Goal: Task Accomplishment & Management: Use online tool/utility

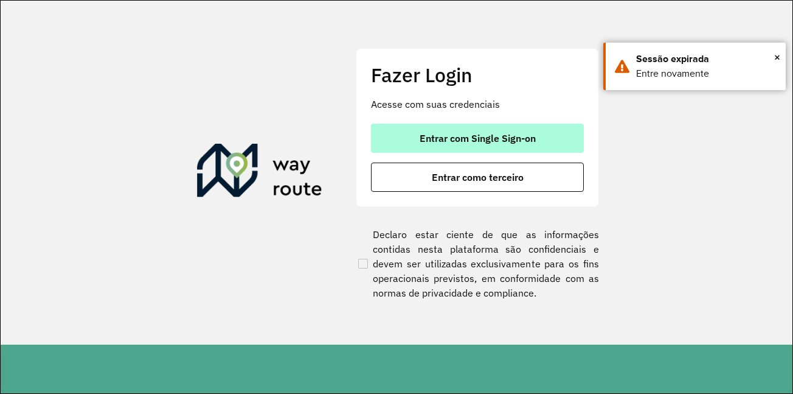
click at [483, 135] on span "Entrar com Single Sign-on" at bounding box center [478, 138] width 116 height 10
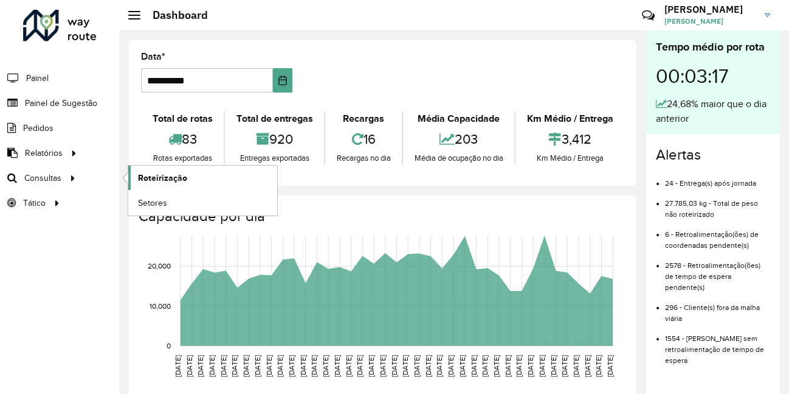
click at [161, 179] on span "Roteirização" at bounding box center [162, 178] width 49 height 13
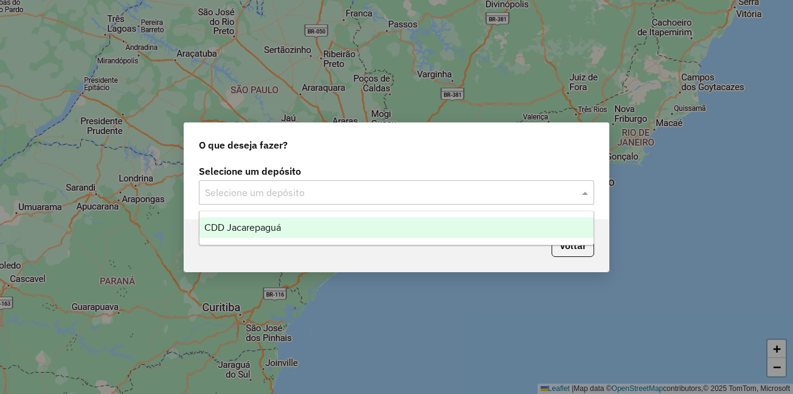
click at [310, 193] on input "text" at bounding box center [384, 193] width 359 height 15
click at [278, 231] on span "CDD Jacarepaguá" at bounding box center [242, 227] width 77 height 10
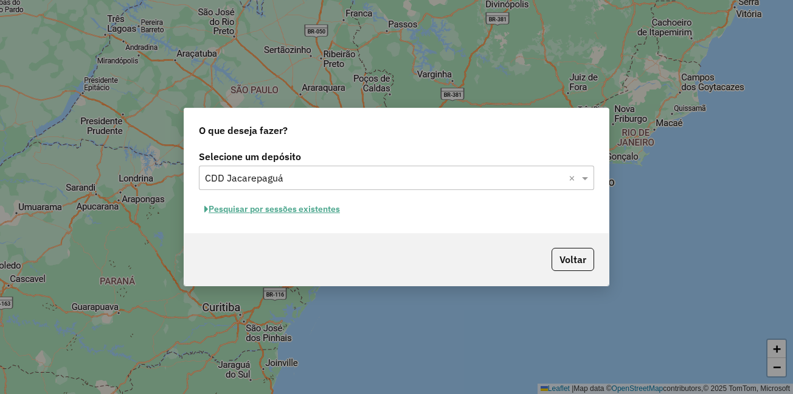
click at [283, 206] on button "Pesquisar por sessões existentes" at bounding box center [272, 208] width 147 height 19
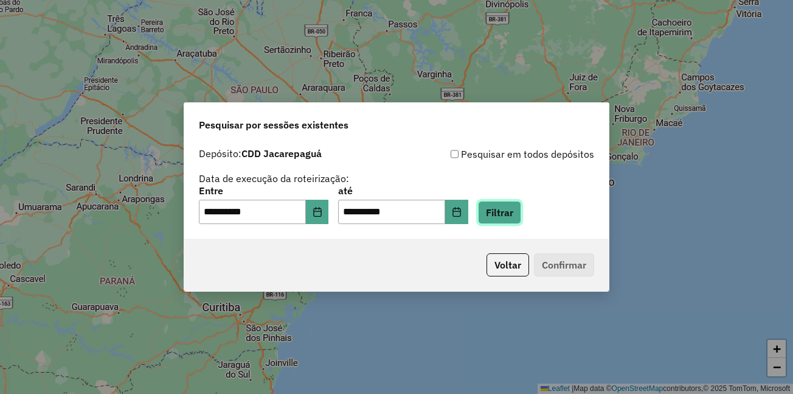
click at [521, 208] on button "Filtrar" at bounding box center [499, 212] width 43 height 23
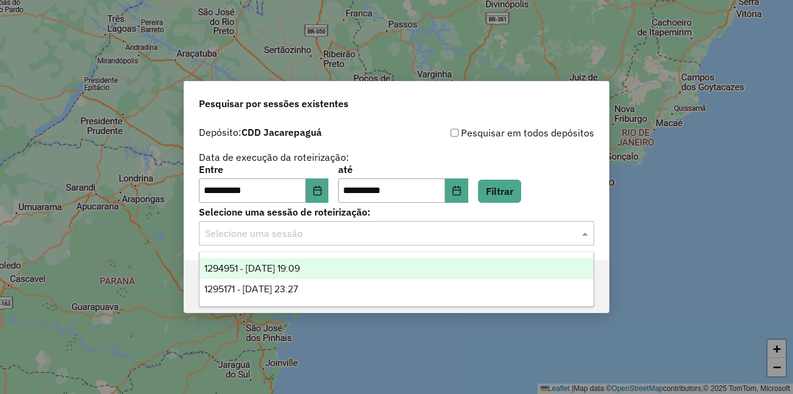
click at [325, 238] on input "text" at bounding box center [384, 233] width 359 height 15
click at [300, 267] on span "1294951 - 15/10/2025 19:09" at bounding box center [251, 268] width 95 height 10
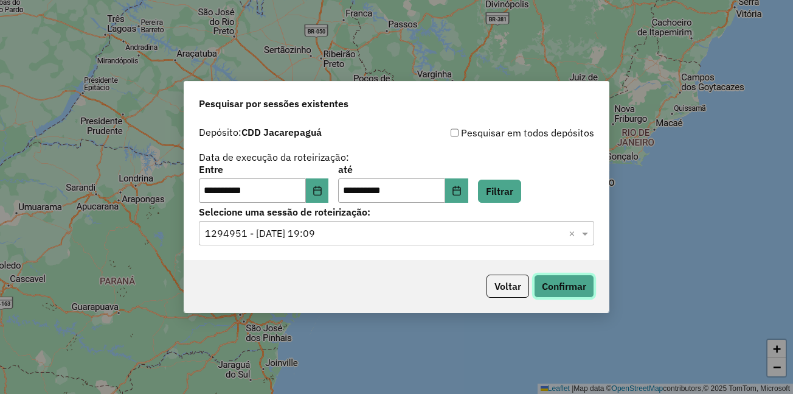
click at [557, 285] on button "Confirmar" at bounding box center [564, 285] width 60 height 23
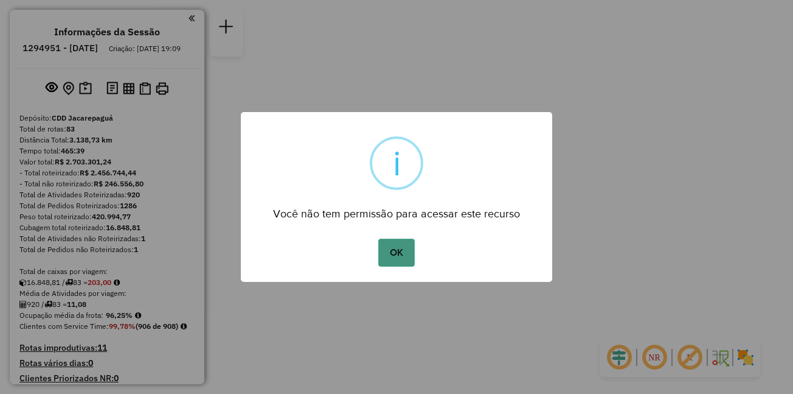
click at [401, 257] on button "OK" at bounding box center [396, 252] width 36 height 28
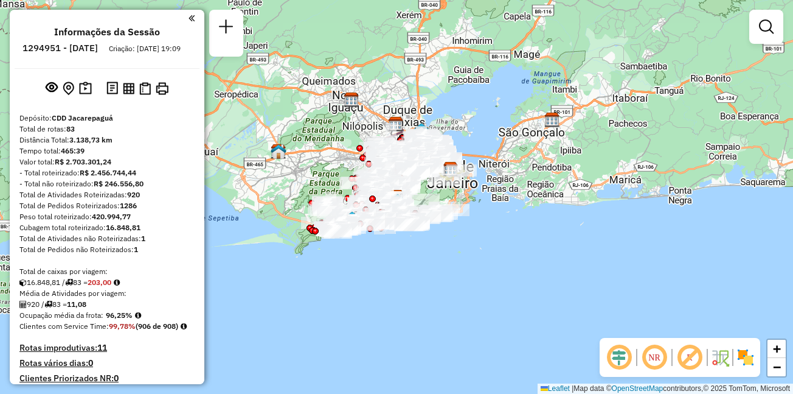
scroll to position [4329, 0]
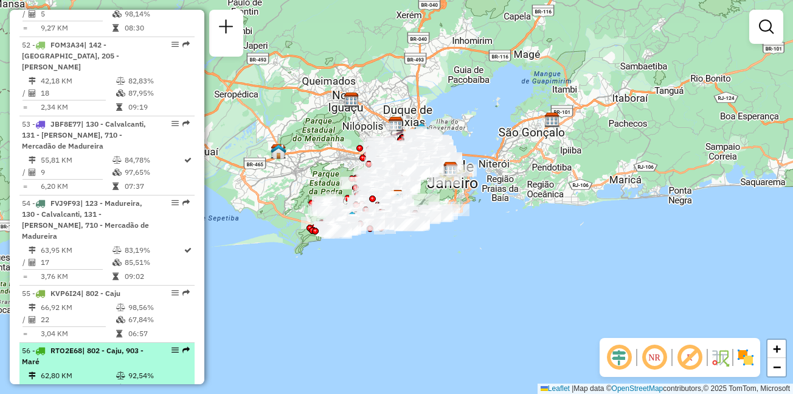
click at [60, 345] on div "56 - RTO2E68 | 802 - Caju, 903 - Maré" at bounding box center [86, 356] width 129 height 22
select select "**********"
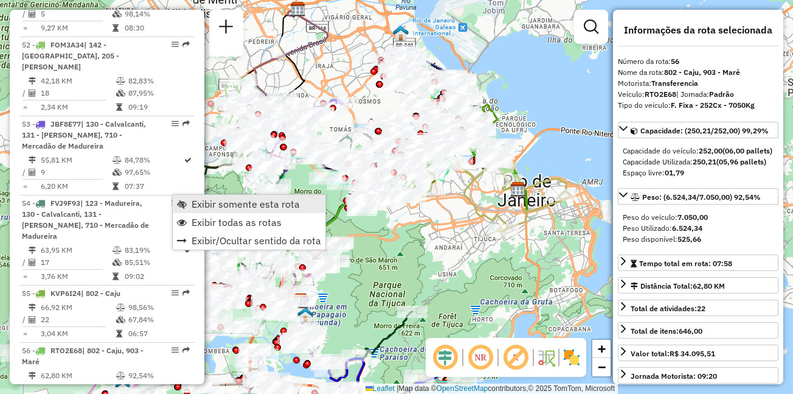
click at [207, 201] on span "Exibir somente esta rota" at bounding box center [246, 204] width 108 height 10
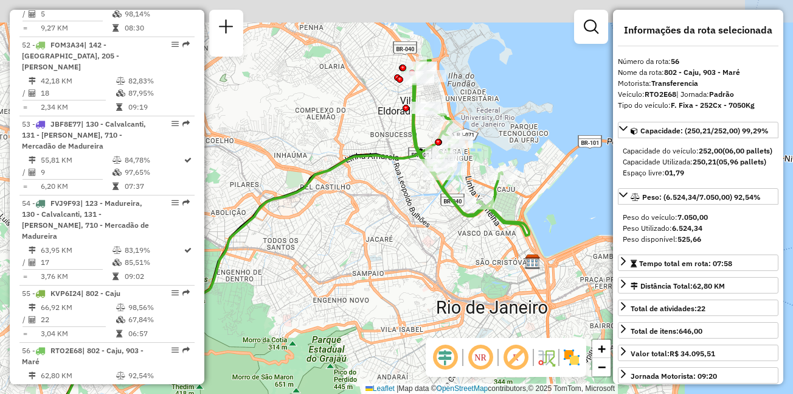
drag, startPoint x: 449, startPoint y: 102, endPoint x: 415, endPoint y: 148, distance: 56.9
click at [415, 148] on icon at bounding box center [471, 147] width 116 height 175
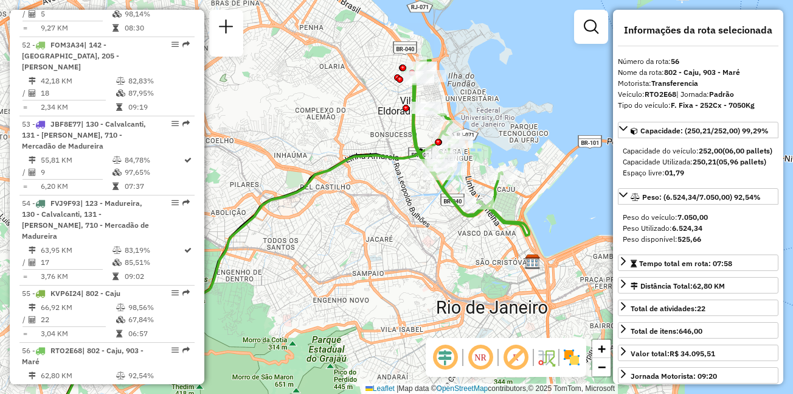
scroll to position [5065, 0]
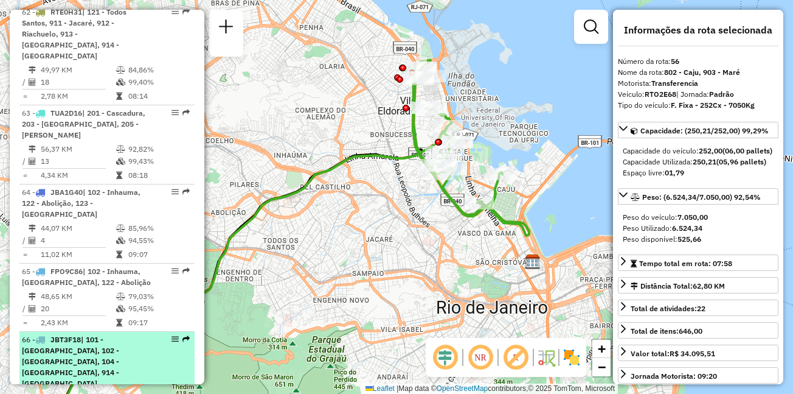
click at [72, 335] on span "| 101 - [GEOGRAPHIC_DATA], 102 - [GEOGRAPHIC_DATA], 104 - [GEOGRAPHIC_DATA], 91…" at bounding box center [70, 361] width 97 height 53
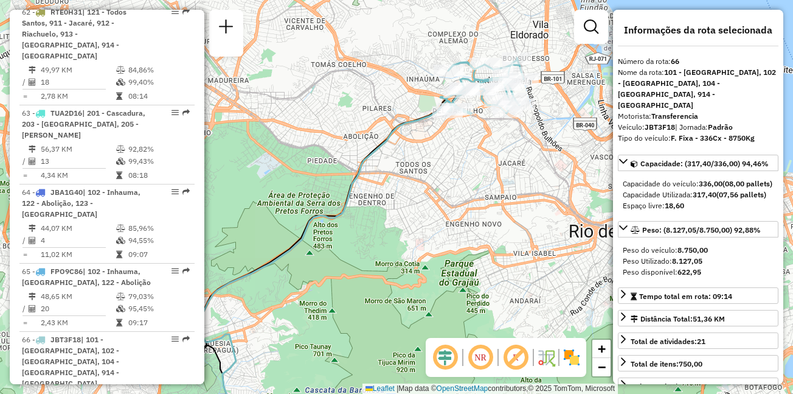
drag, startPoint x: 417, startPoint y: 120, endPoint x: 319, endPoint y: 186, distance: 117.4
click at [319, 186] on icon at bounding box center [323, 259] width 268 height 316
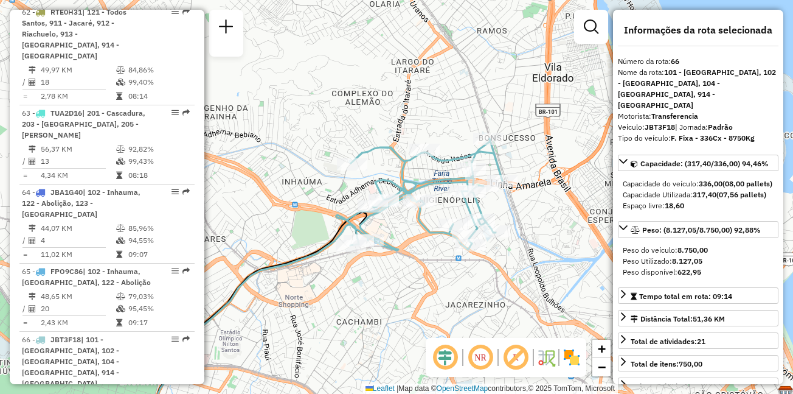
drag, startPoint x: 421, startPoint y: 46, endPoint x: 446, endPoint y: 156, distance: 112.3
click at [446, 156] on div "Janela de atendimento Grade de atendimento Capacidade Transportadoras Veículos …" at bounding box center [396, 197] width 793 height 394
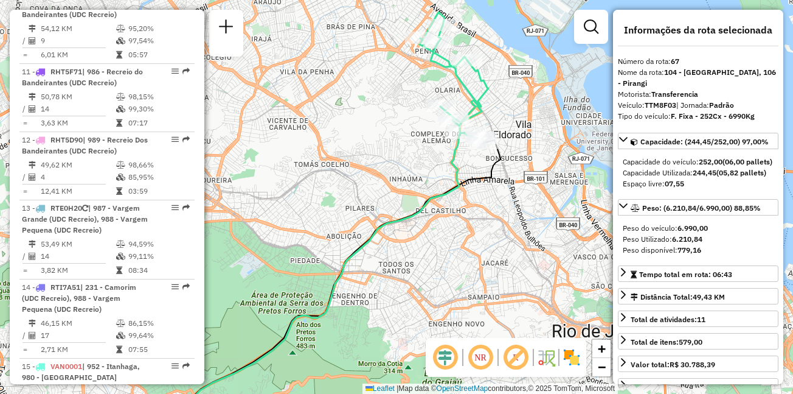
scroll to position [4748, 0]
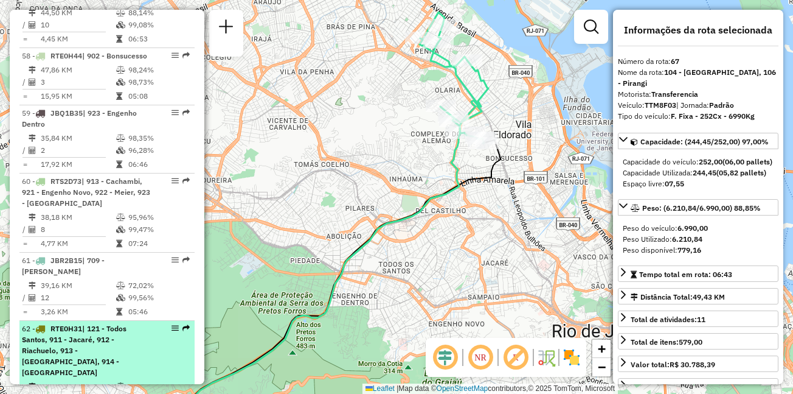
click at [78, 324] on span "RTE0H31" at bounding box center [66, 328] width 32 height 9
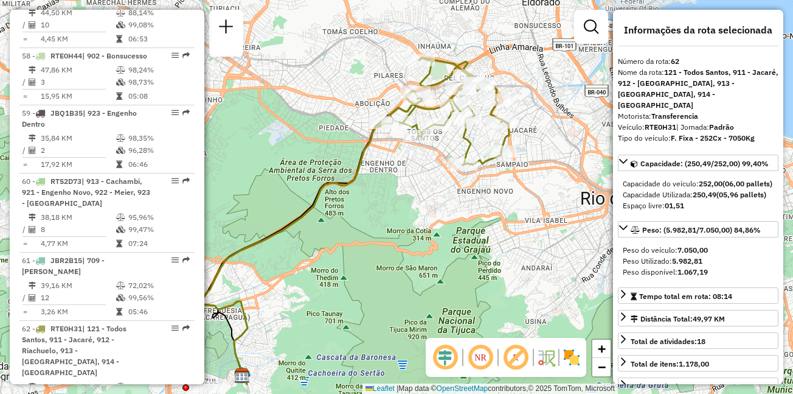
drag, startPoint x: 444, startPoint y: 146, endPoint x: 393, endPoint y: 171, distance: 56.8
click at [393, 171] on div "Janela de atendimento Grade de atendimento Capacidade Transportadoras Veículos …" at bounding box center [396, 197] width 793 height 394
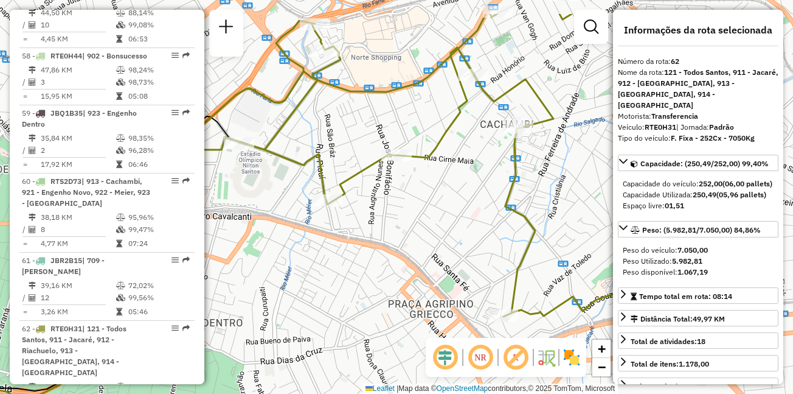
drag, startPoint x: 444, startPoint y: 134, endPoint x: 451, endPoint y: 201, distance: 67.2
click at [451, 201] on div "Janela de atendimento Grade de atendimento Capacidade Transportadoras Veículos …" at bounding box center [396, 197] width 793 height 394
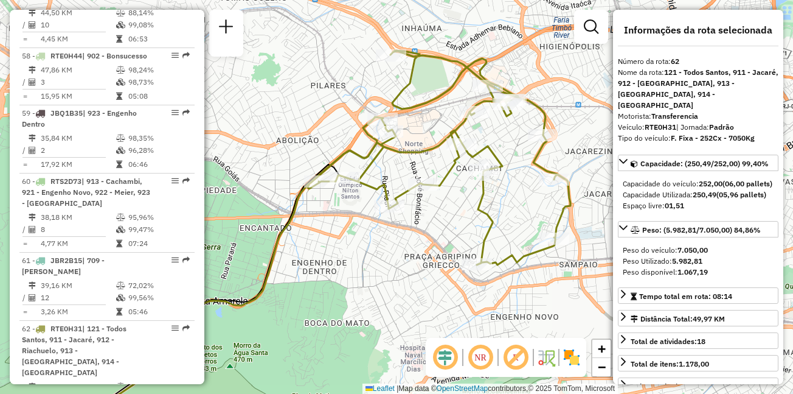
scroll to position [4465, 0]
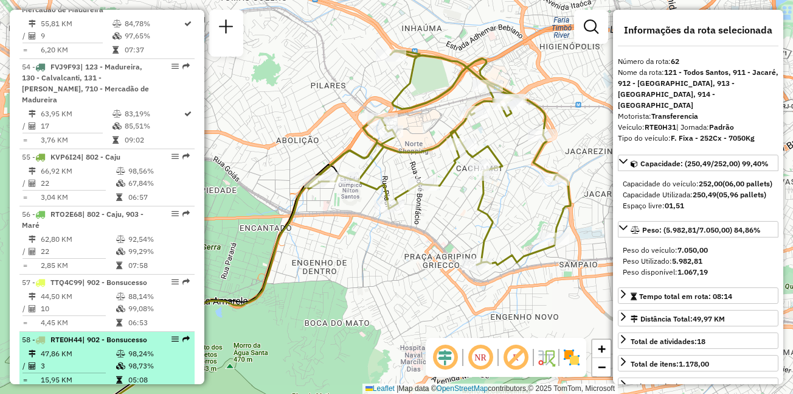
click at [132, 347] on td "98,24%" at bounding box center [158, 353] width 61 height 12
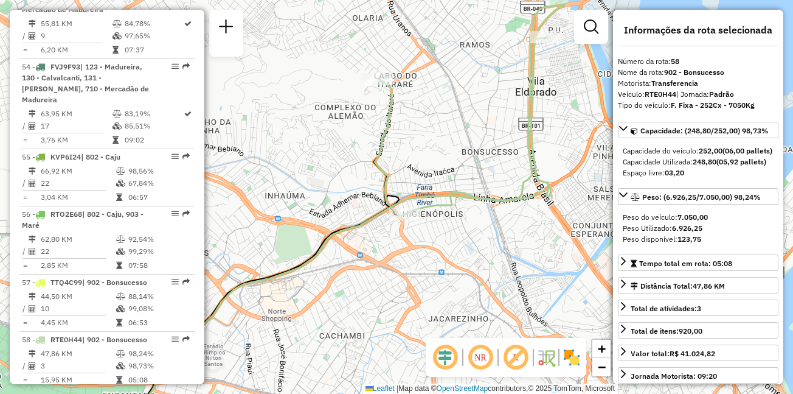
drag, startPoint x: 471, startPoint y: 86, endPoint x: 385, endPoint y: 113, distance: 90.4
click at [385, 113] on div "Janela de atendimento Grade de atendimento Capacidade Transportadoras Veículos …" at bounding box center [396, 197] width 793 height 394
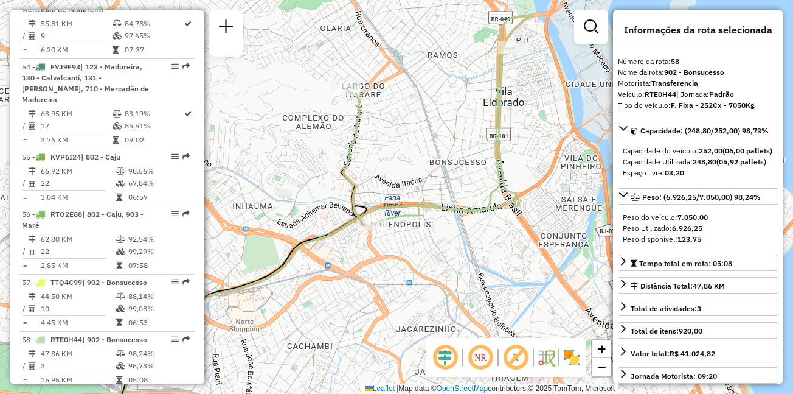
scroll to position [4917, 0]
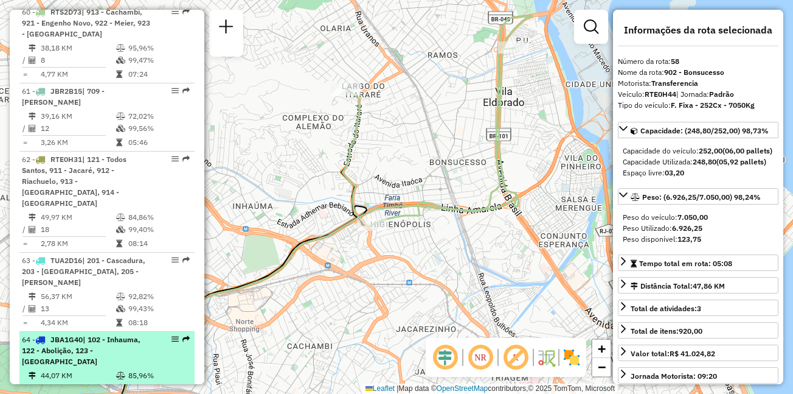
click at [109, 335] on span "| 102 - Inhauma, 122 - Abolição, 123 - [GEOGRAPHIC_DATA]" at bounding box center [81, 350] width 119 height 31
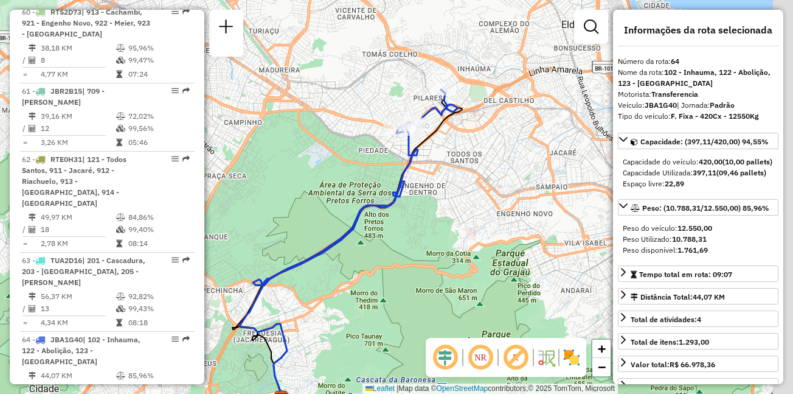
drag, startPoint x: 439, startPoint y: 97, endPoint x: 389, endPoint y: 148, distance: 71.8
click at [389, 148] on div "Janela de atendimento Grade de atendimento Capacidade Transportadoras Veículos …" at bounding box center [396, 197] width 793 height 394
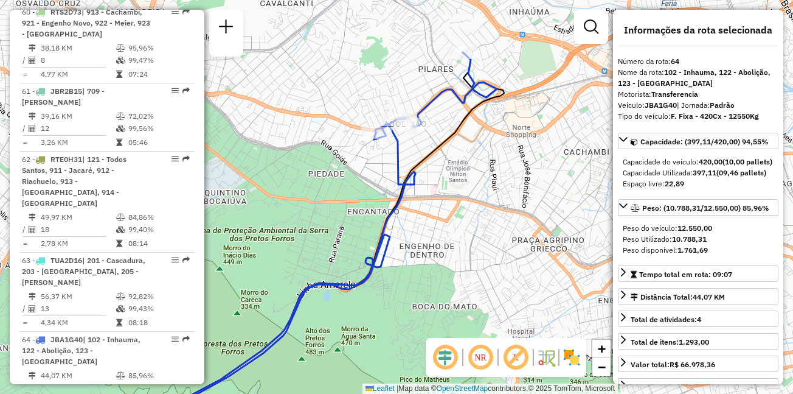
click at [567, 358] on img at bounding box center [571, 356] width 19 height 19
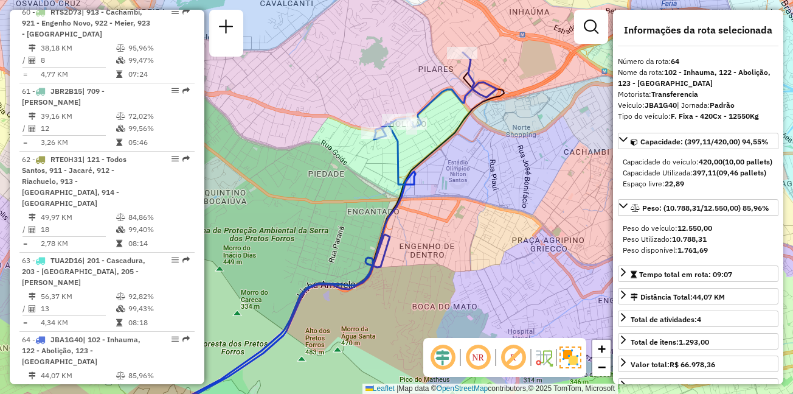
scroll to position [5326, 0]
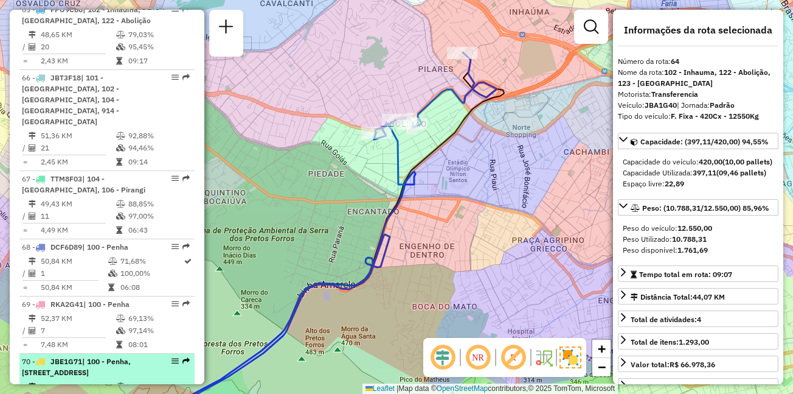
click at [90, 380] on td "55,11 KM" at bounding box center [77, 386] width 75 height 12
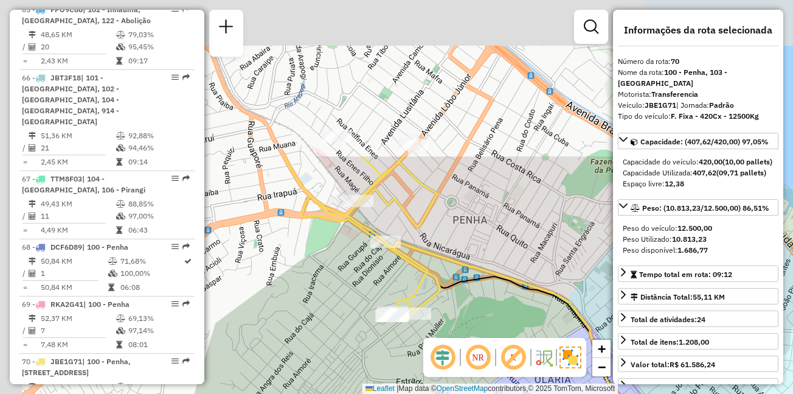
drag, startPoint x: 335, startPoint y: 78, endPoint x: 427, endPoint y: 223, distance: 170.9
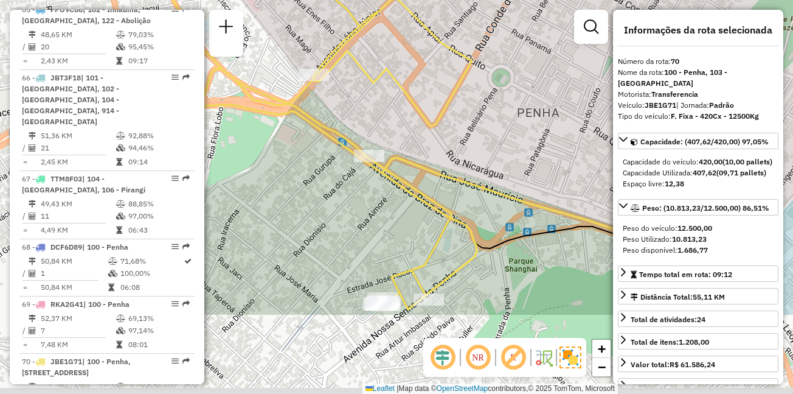
drag, startPoint x: 434, startPoint y: 232, endPoint x: 442, endPoint y: 117, distance: 115.8
click at [442, 117] on icon at bounding box center [305, 73] width 343 height 463
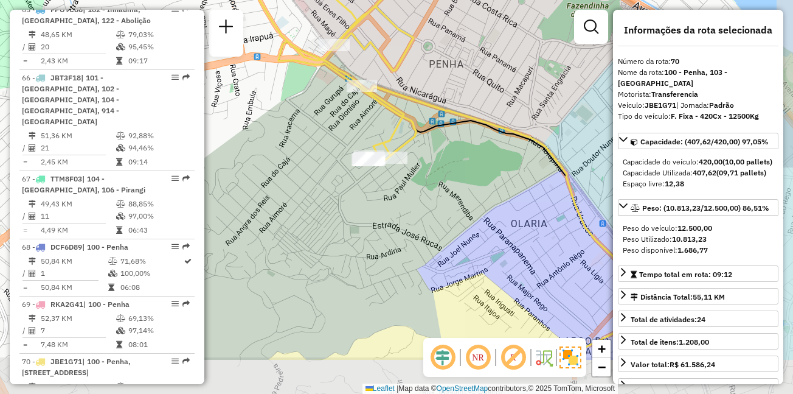
drag, startPoint x: 458, startPoint y: 199, endPoint x: 412, endPoint y: 105, distance: 105.0
click at [412, 105] on icon at bounding box center [487, 200] width 417 height 317
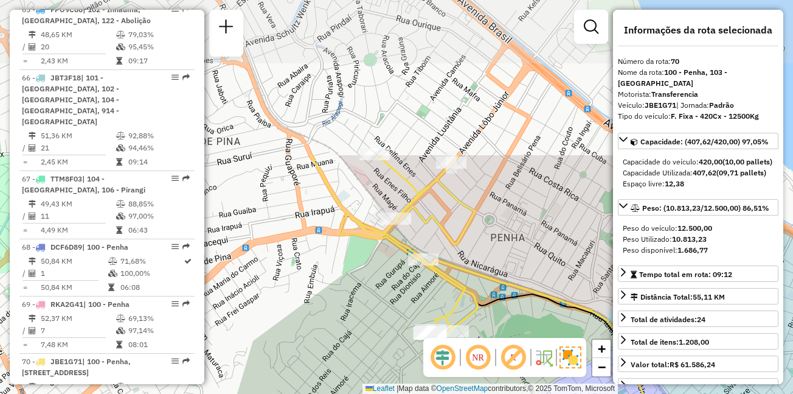
drag, startPoint x: 274, startPoint y: 91, endPoint x: 345, endPoint y: 285, distance: 207.4
click at [345, 285] on div "Janela de atendimento Grade de atendimento Capacidade Transportadoras Veículos …" at bounding box center [396, 197] width 793 height 394
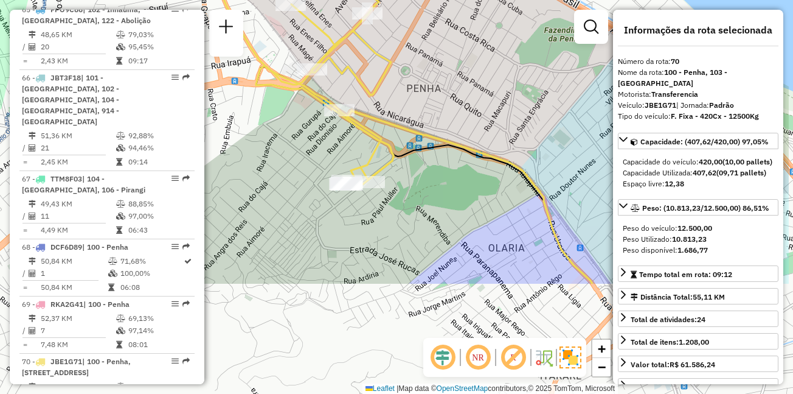
drag, startPoint x: 449, startPoint y: 215, endPoint x: 366, endPoint y: 63, distance: 174.2
click at [366, 63] on div "Janela de atendimento Grade de atendimento Capacidade Transportadoras Veículos …" at bounding box center [396, 197] width 793 height 394
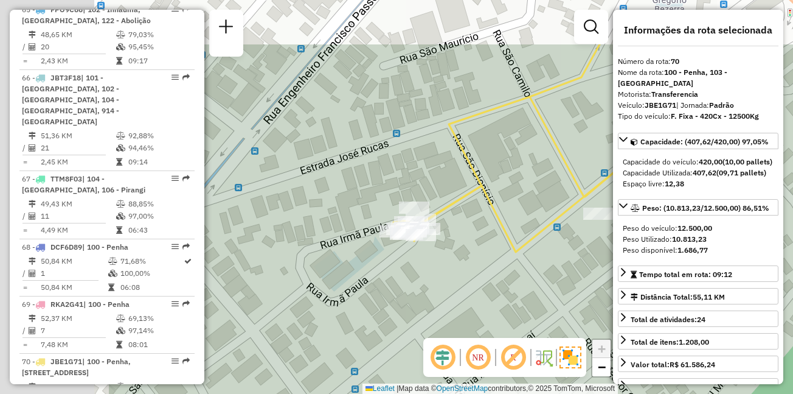
drag, startPoint x: 334, startPoint y: 127, endPoint x: 522, endPoint y: 210, distance: 205.8
click at [522, 210] on div "Janela de atendimento Grade de atendimento Capacidade Transportadoras Veículos …" at bounding box center [396, 197] width 793 height 394
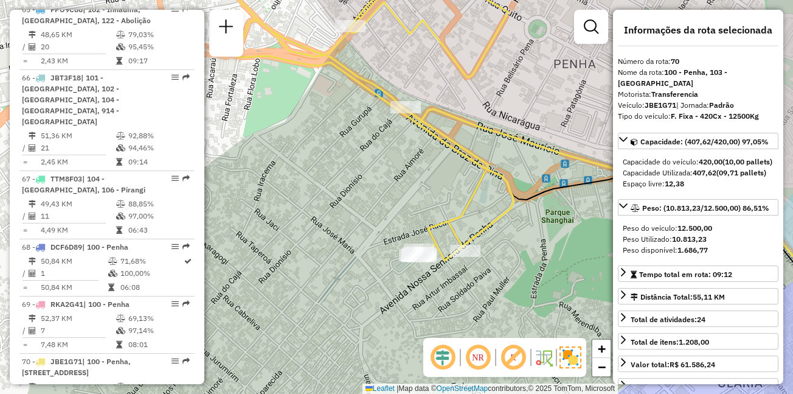
drag, startPoint x: 492, startPoint y: 170, endPoint x: 439, endPoint y: 190, distance: 57.0
click at [439, 190] on div "Janela de atendimento Grade de atendimento Capacidade Transportadoras Veículos …" at bounding box center [396, 197] width 793 height 394
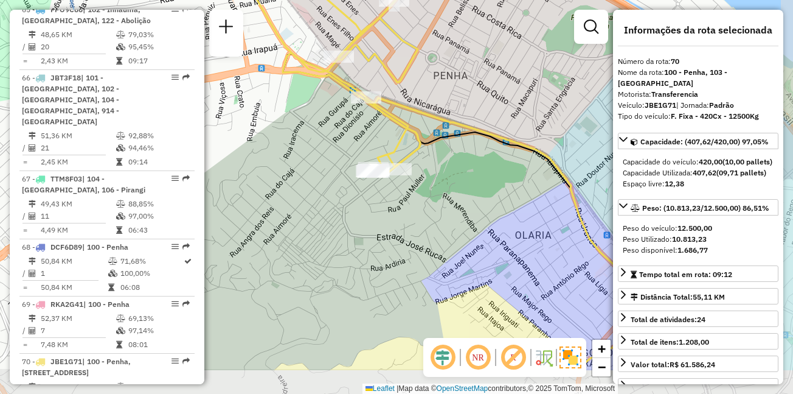
drag, startPoint x: 383, startPoint y: 246, endPoint x: 316, endPoint y: 184, distance: 91.7
click at [316, 184] on div "Janela de atendimento Grade de atendimento Capacidade Transportadoras Veículos …" at bounding box center [396, 197] width 793 height 394
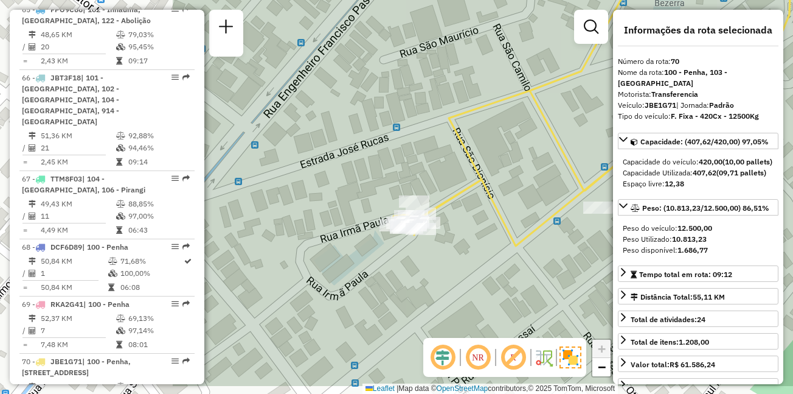
drag, startPoint x: 351, startPoint y: 185, endPoint x: 603, endPoint y: 138, distance: 256.1
click at [603, 138] on div "Janela de atendimento Grade de atendimento Capacidade Transportadoras Veículos …" at bounding box center [396, 197] width 793 height 394
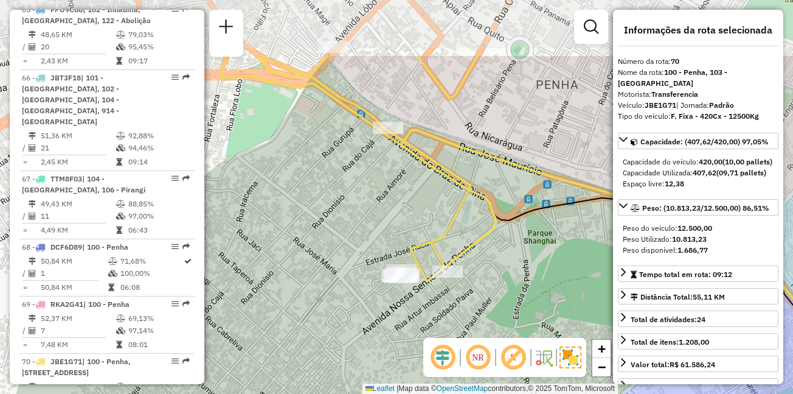
drag, startPoint x: 500, startPoint y: 117, endPoint x: 423, endPoint y: 215, distance: 124.8
click at [423, 215] on div "Janela de atendimento Grade de atendimento Capacidade Transportadoras Veículos …" at bounding box center [396, 197] width 793 height 394
